Goal: Find specific page/section: Find specific page/section

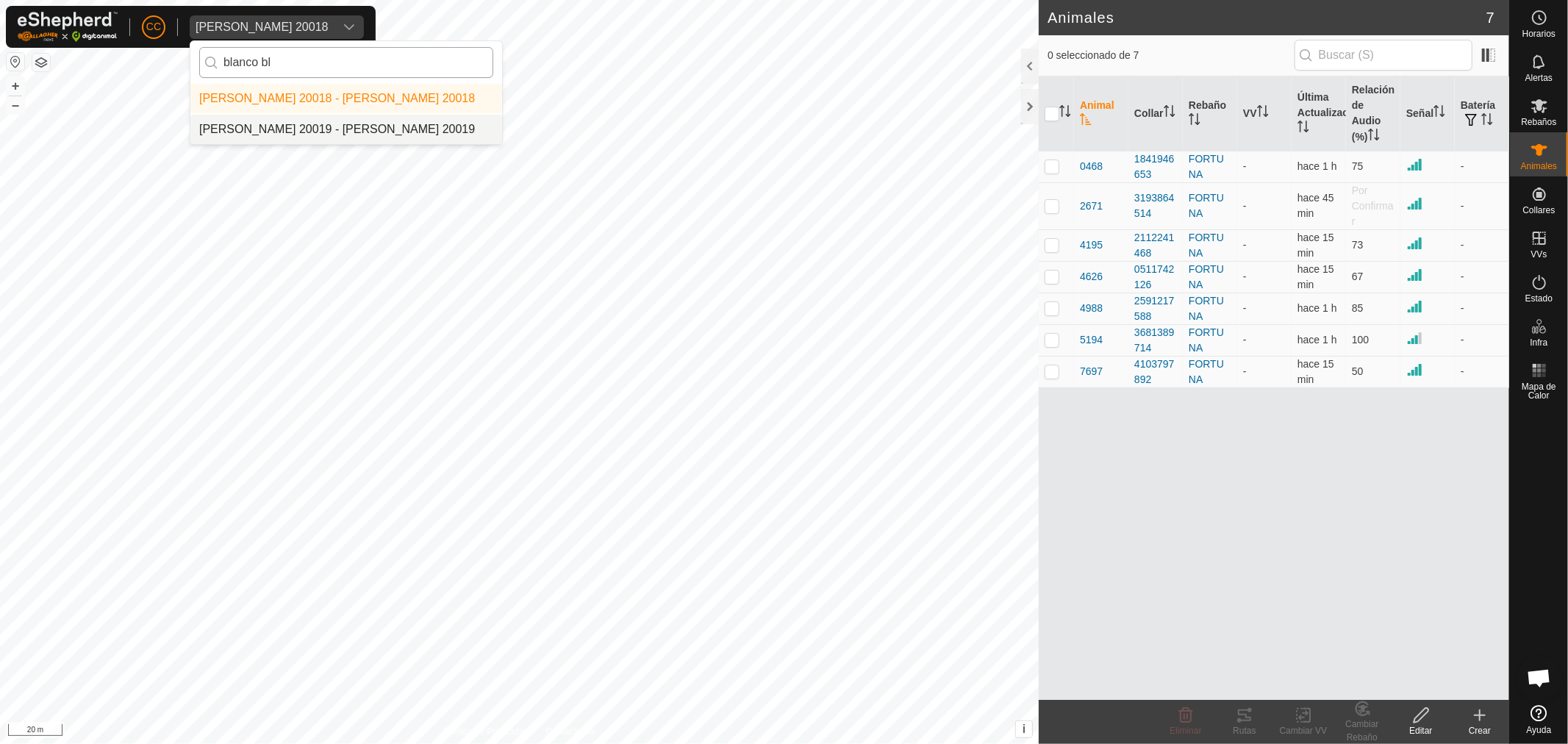
click at [72, 91] on div "CC [PERSON_NAME] 20018 blanco bl [PERSON_NAME] 20018 - [PERSON_NAME] 20018 [PER…" at bounding box center [784, 372] width 1568 height 744
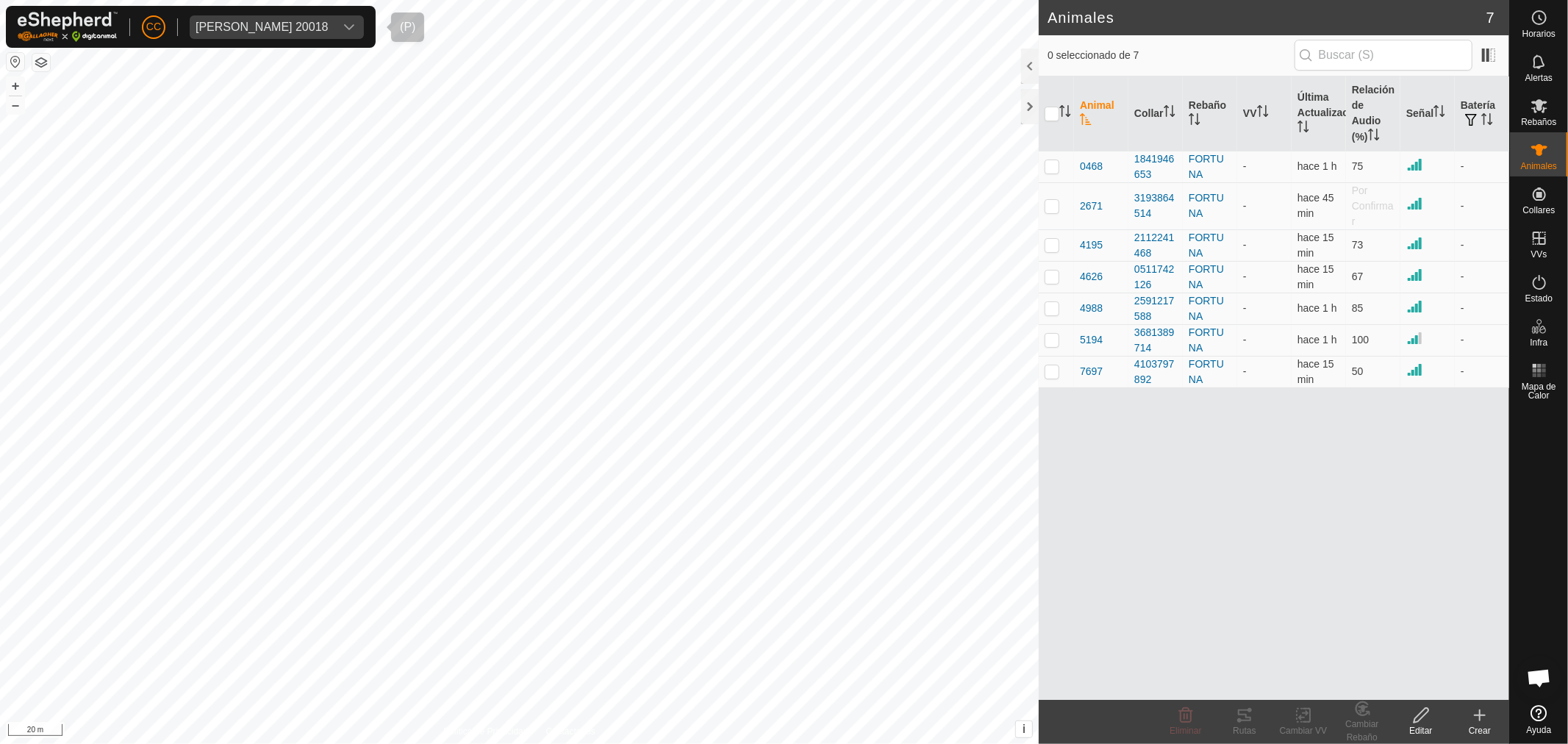
click at [255, 33] on div "[PERSON_NAME] 20018" at bounding box center [262, 27] width 133 height 12
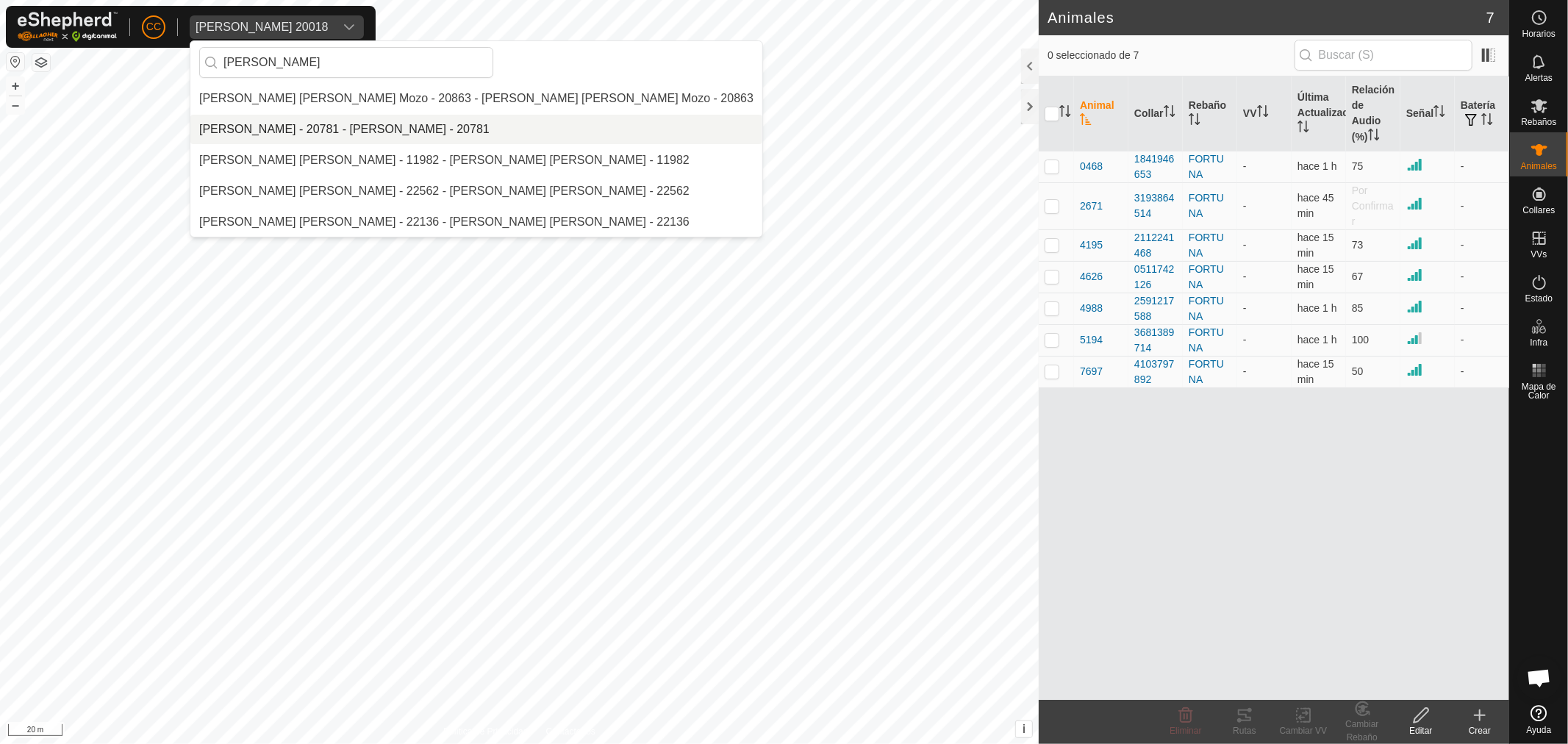
type input "[PERSON_NAME]"
click at [141, 80] on div "CC [PERSON_NAME] 20018 [PERSON_NAME] [PERSON_NAME] [PERSON_NAME] Mozo - 20863 -…" at bounding box center [784, 372] width 1568 height 744
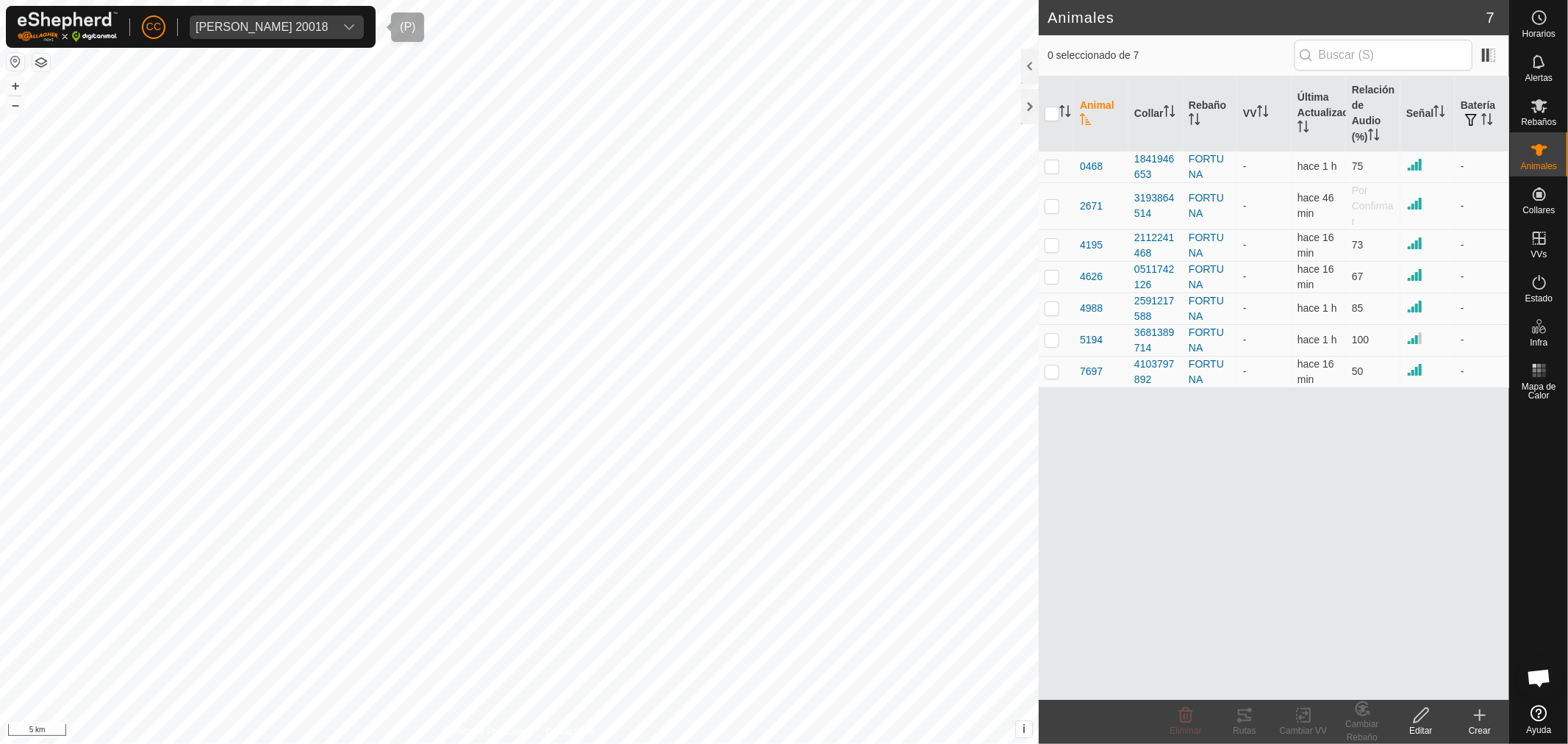
click at [271, 29] on div "[PERSON_NAME] 20018" at bounding box center [262, 27] width 133 height 12
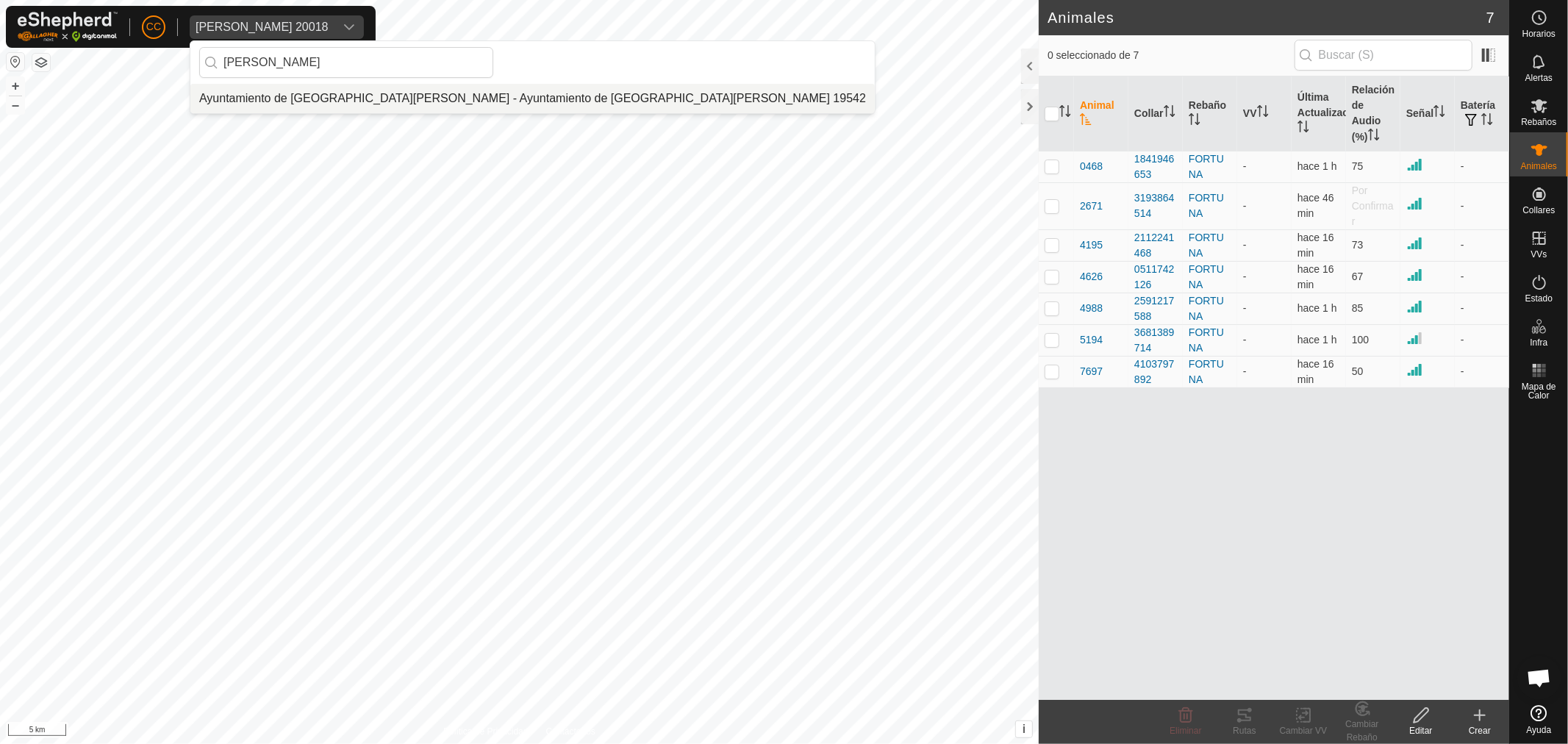
type input "[PERSON_NAME]"
click at [350, 97] on li "Ayuntamiento de [GEOGRAPHIC_DATA][PERSON_NAME] - Ayuntamiento de [GEOGRAPHIC_DA…" at bounding box center [532, 98] width 685 height 29
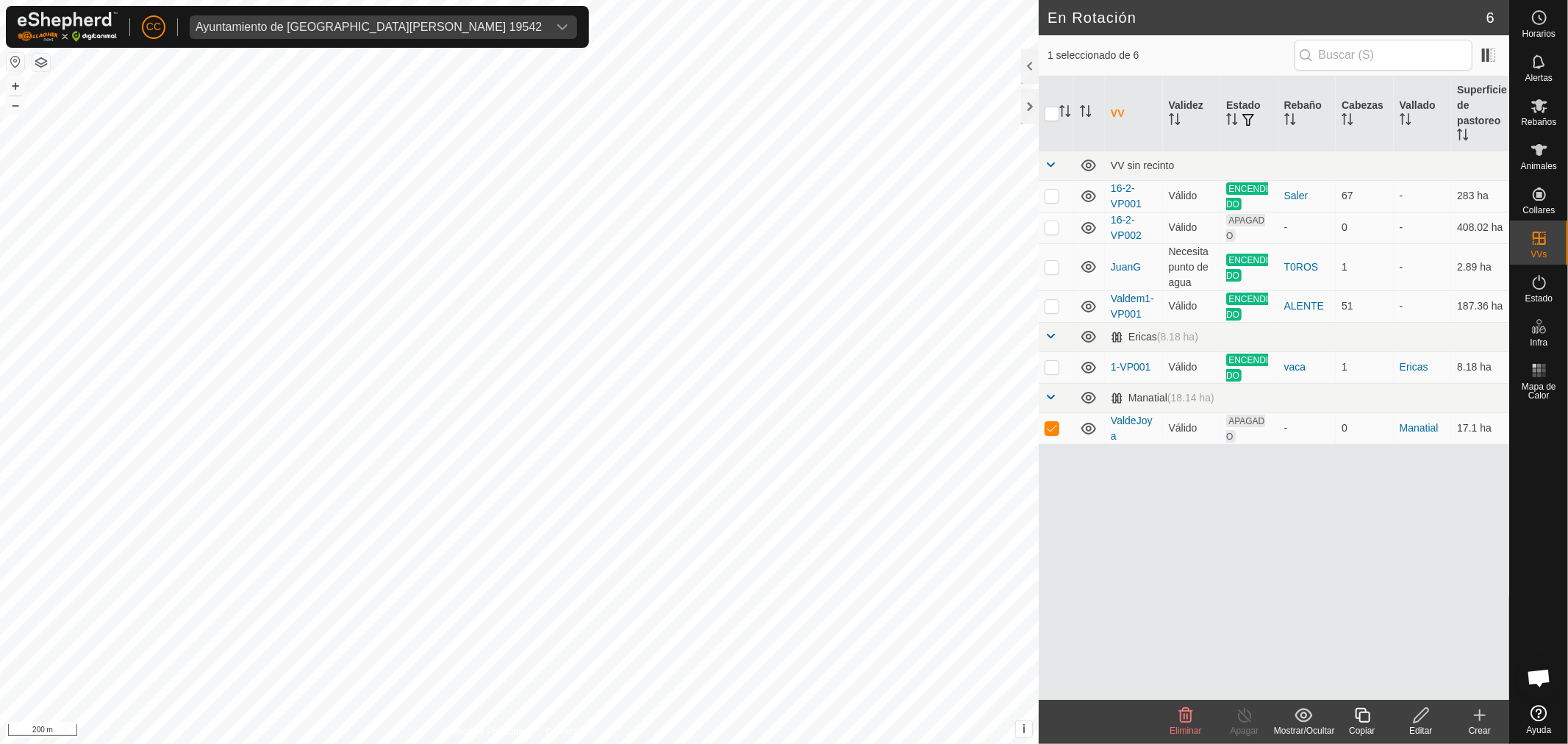
checkbox input "true"
checkbox input "false"
